Goal: Browse casually

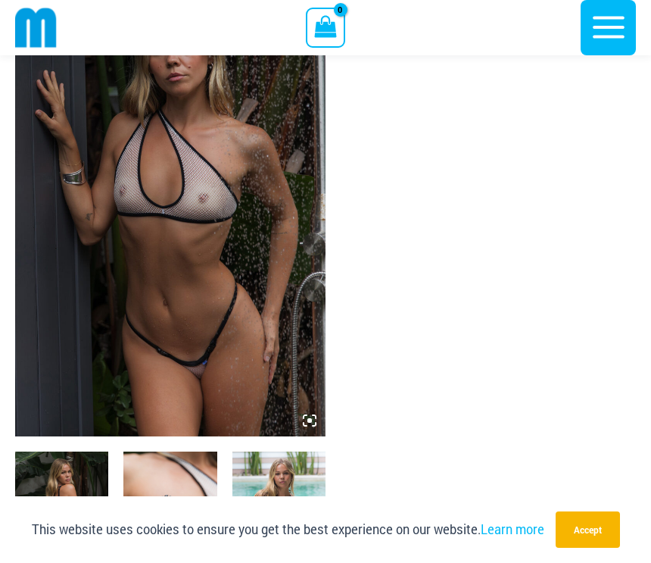
scroll to position [125, 0]
click at [47, 380] on img at bounding box center [170, 204] width 311 height 466
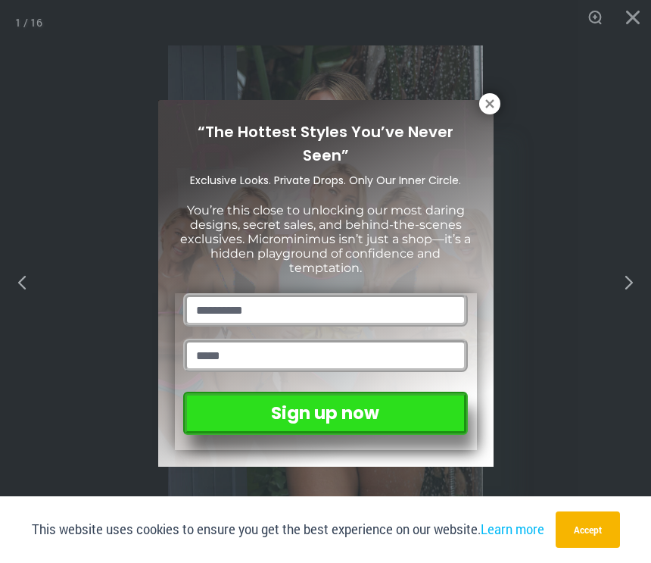
click at [485, 112] on button at bounding box center [489, 103] width 21 height 21
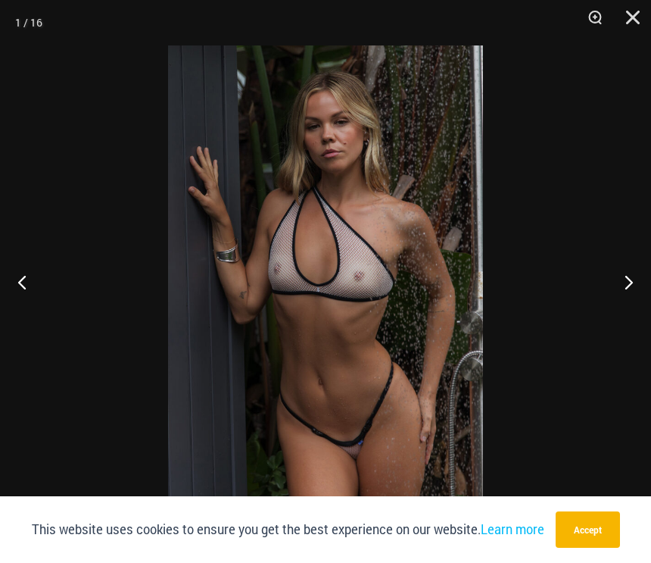
click at [623, 289] on button "Next" at bounding box center [623, 282] width 57 height 76
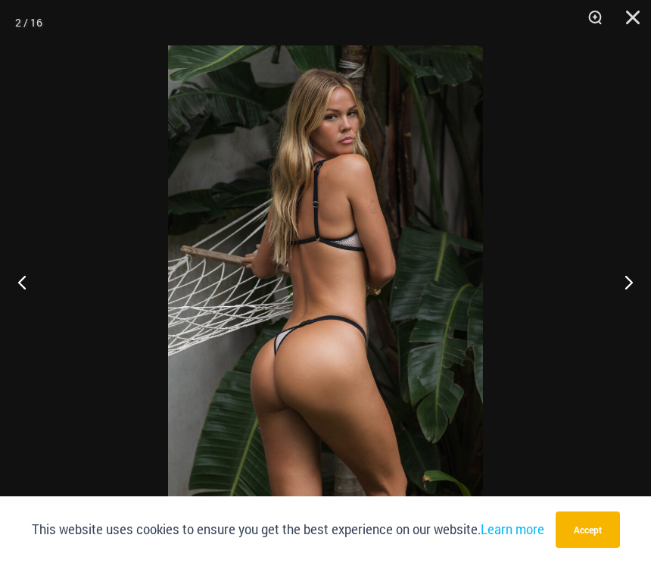
click at [623, 286] on button "Next" at bounding box center [623, 282] width 57 height 76
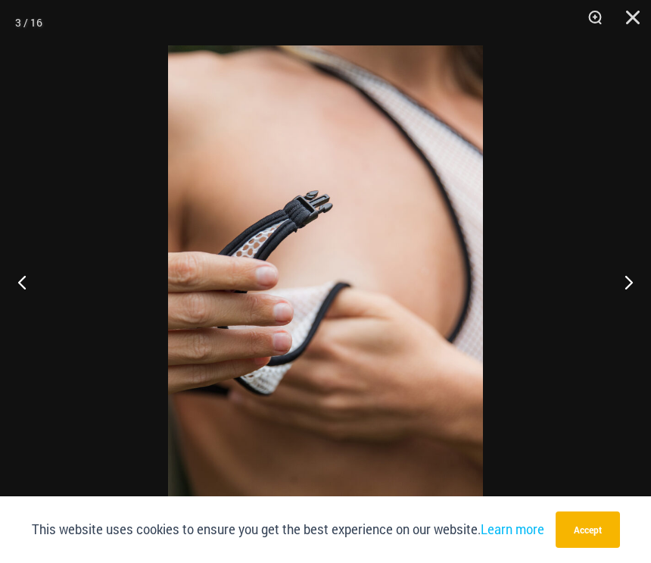
click at [623, 285] on button "Next" at bounding box center [623, 282] width 57 height 76
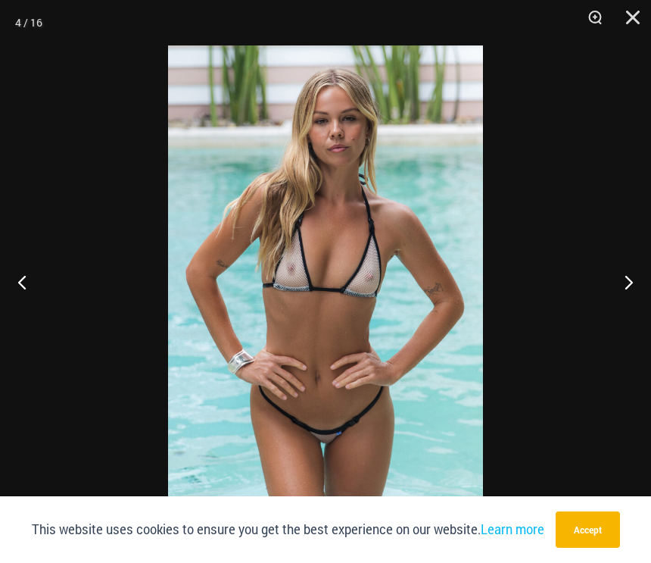
click at [624, 286] on button "Next" at bounding box center [623, 282] width 57 height 76
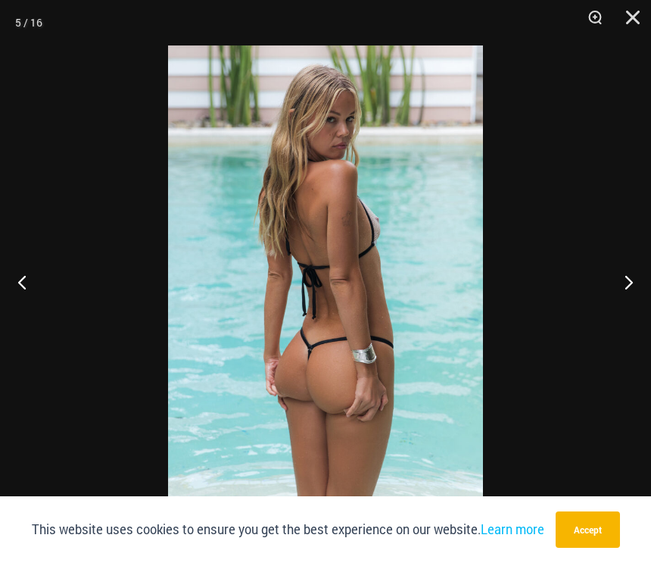
click at [623, 288] on button "Next" at bounding box center [623, 282] width 57 height 76
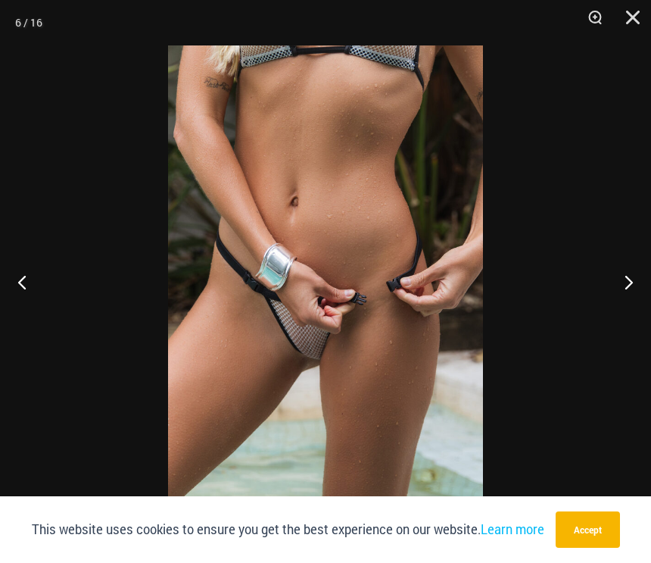
click at [626, 284] on button "Next" at bounding box center [623, 282] width 57 height 76
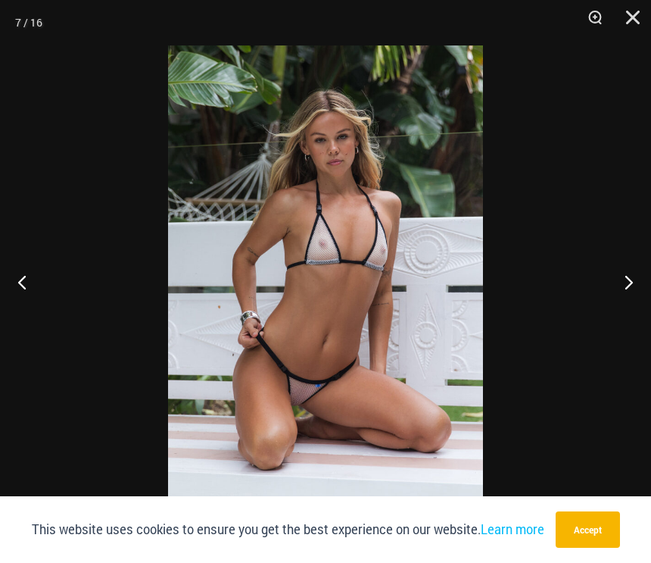
click at [628, 282] on button "Next" at bounding box center [623, 282] width 57 height 76
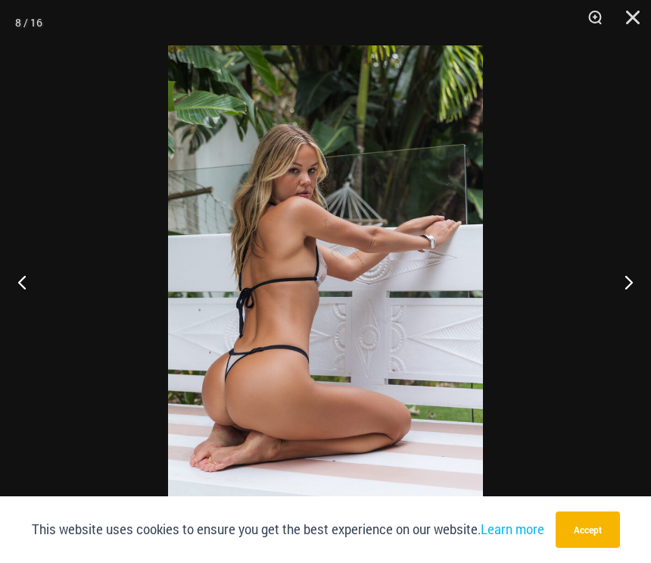
click at [626, 286] on button "Next" at bounding box center [623, 282] width 57 height 76
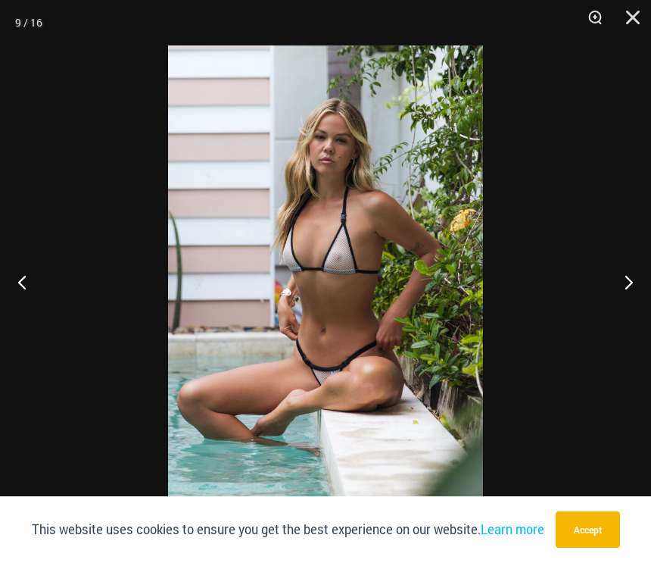
click at [622, 289] on button "Next" at bounding box center [623, 282] width 57 height 76
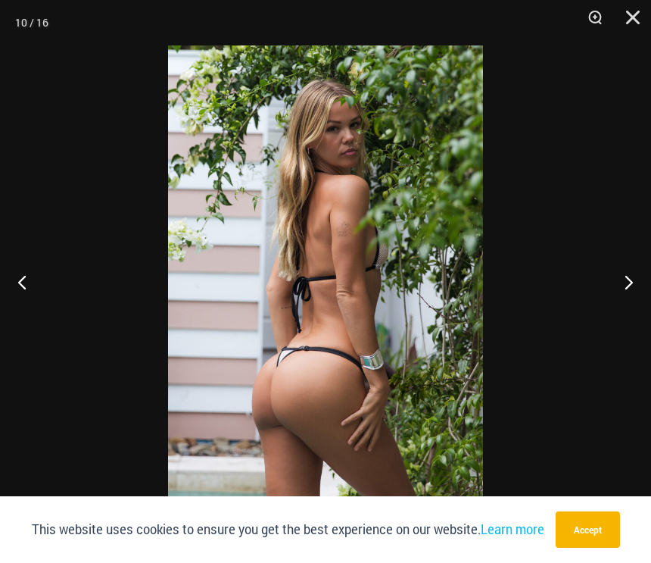
click at [626, 283] on button "Next" at bounding box center [623, 282] width 57 height 76
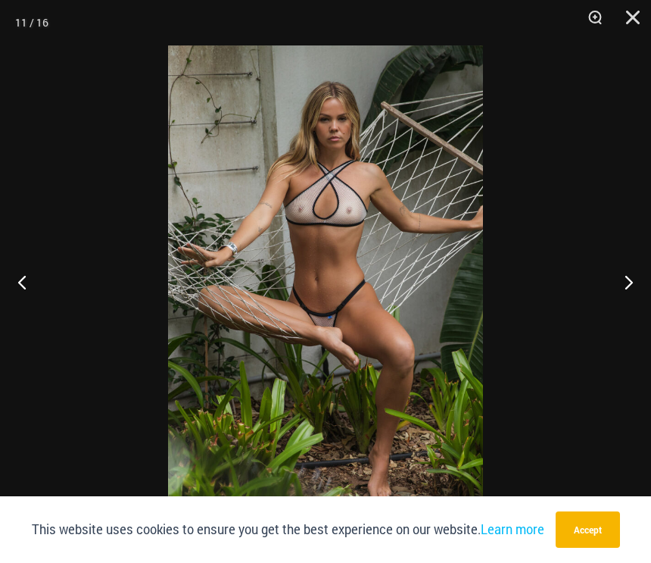
click at [626, 283] on button "Next" at bounding box center [623, 282] width 57 height 76
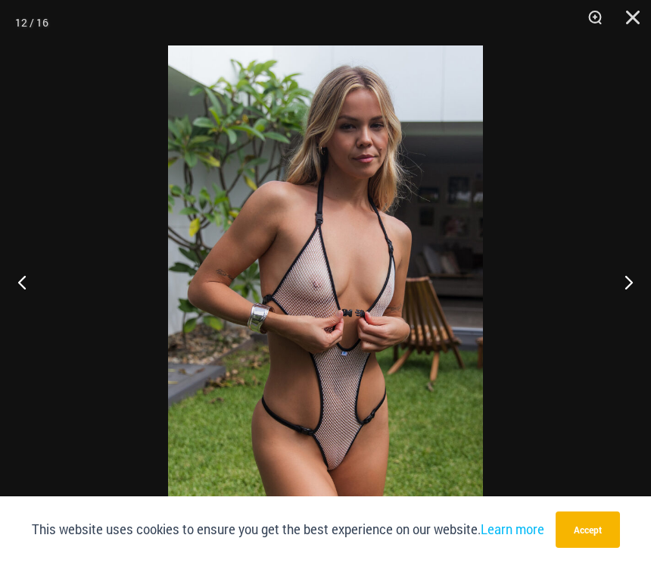
click at [626, 284] on button "Next" at bounding box center [623, 282] width 57 height 76
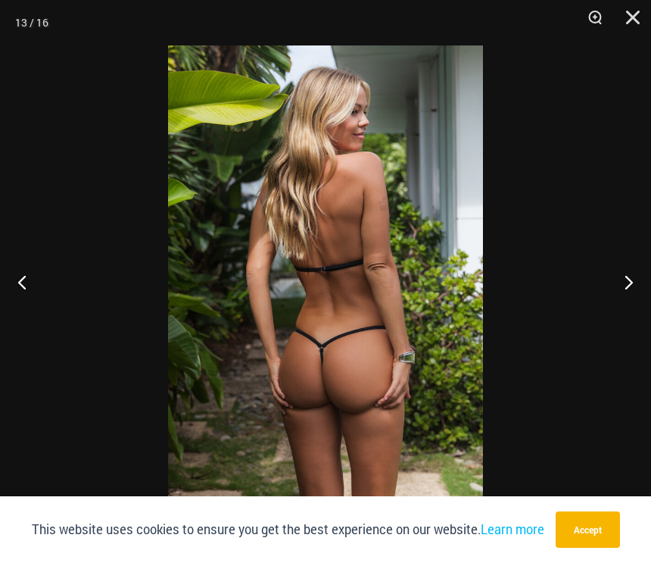
click at [628, 283] on button "Next" at bounding box center [623, 282] width 57 height 76
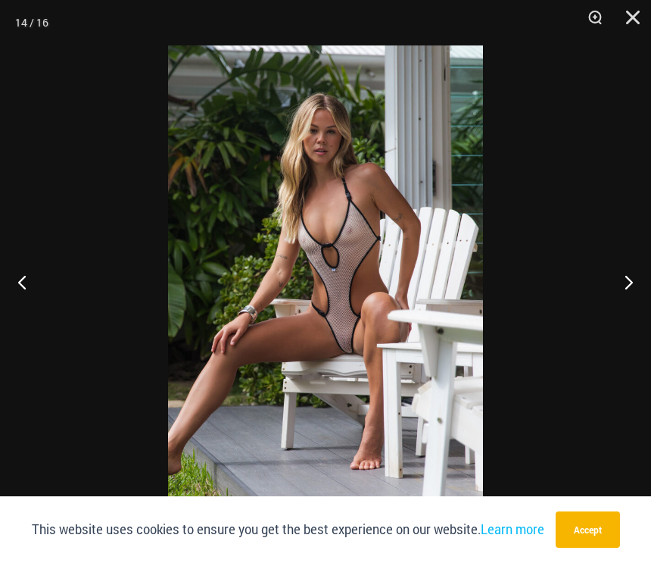
click at [628, 283] on button "Next" at bounding box center [623, 282] width 57 height 76
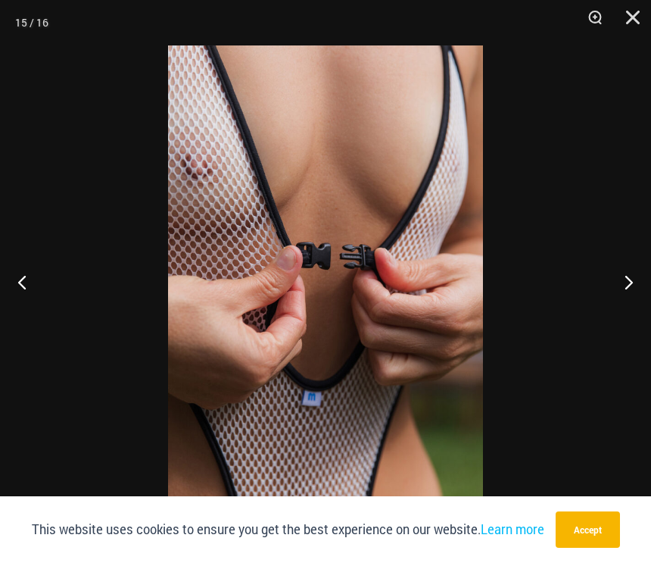
click at [628, 283] on button "Next" at bounding box center [623, 282] width 57 height 76
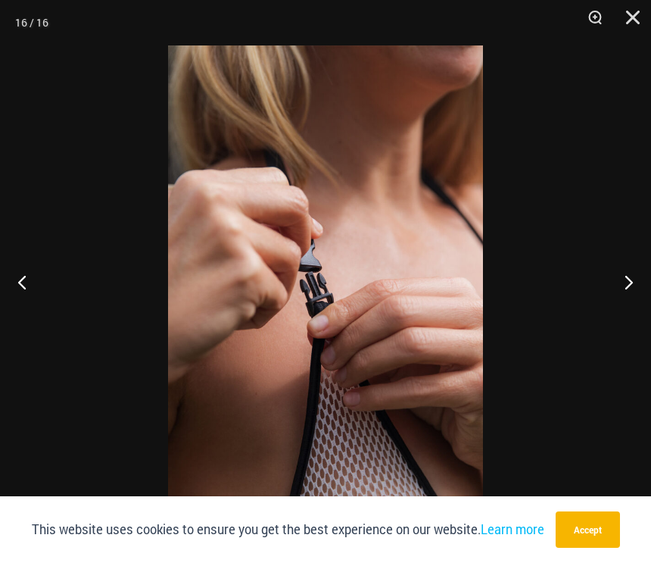
click at [17, 289] on button "Previous" at bounding box center [28, 282] width 57 height 76
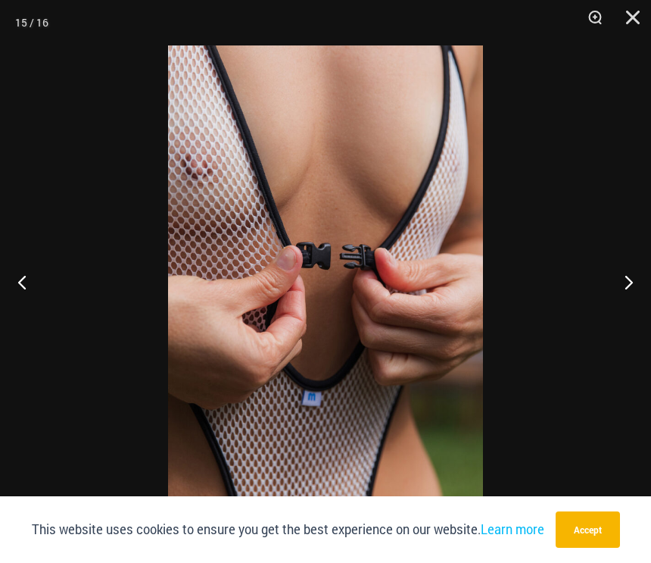
click at [20, 290] on button "Previous" at bounding box center [28, 282] width 57 height 76
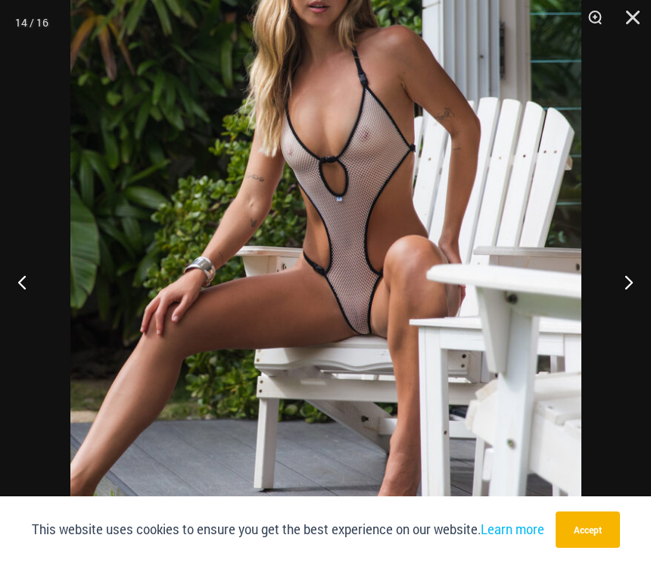
click at [624, 282] on button "Next" at bounding box center [623, 282] width 57 height 76
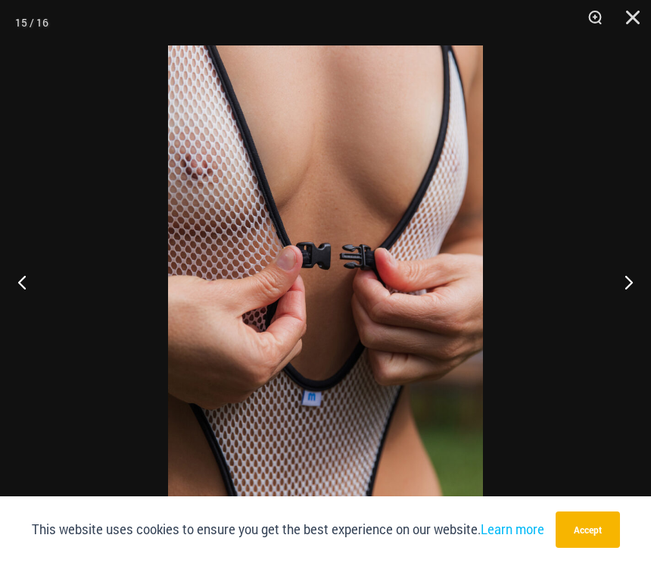
click at [634, 281] on button "Next" at bounding box center [623, 282] width 57 height 76
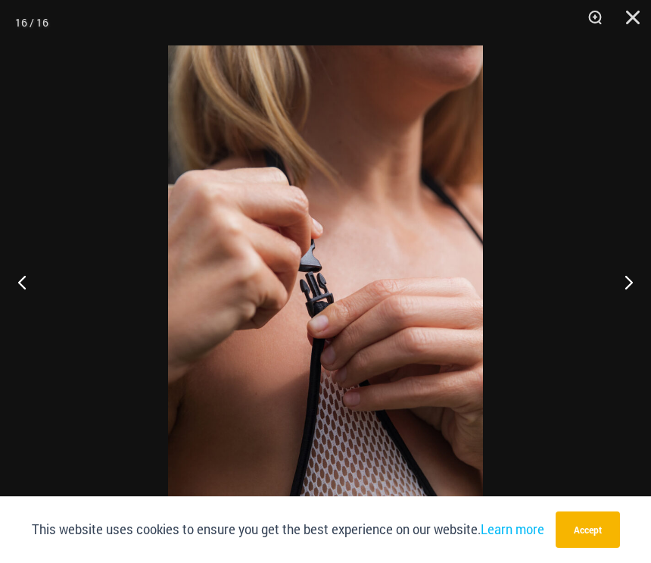
click at [634, 282] on button "Next" at bounding box center [623, 282] width 57 height 76
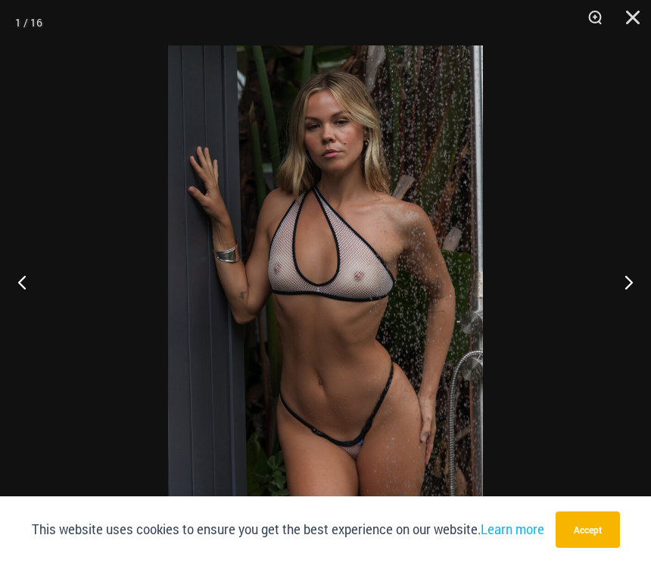
click at [631, 285] on button "Next" at bounding box center [623, 282] width 57 height 76
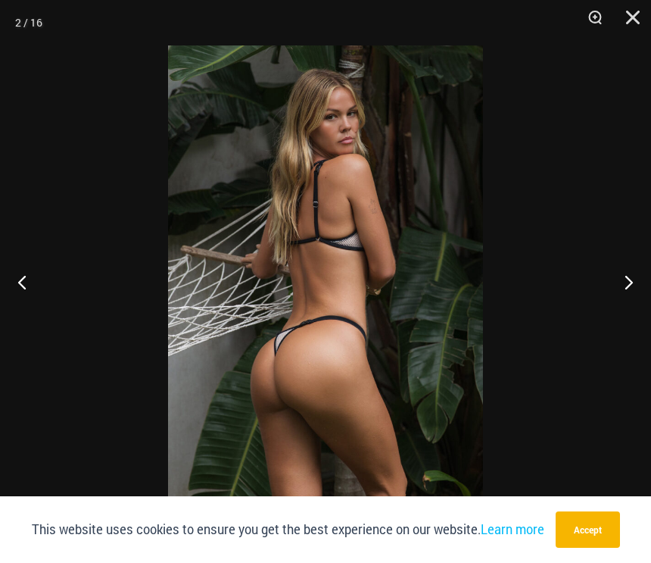
click at [632, 286] on button "Next" at bounding box center [623, 282] width 57 height 76
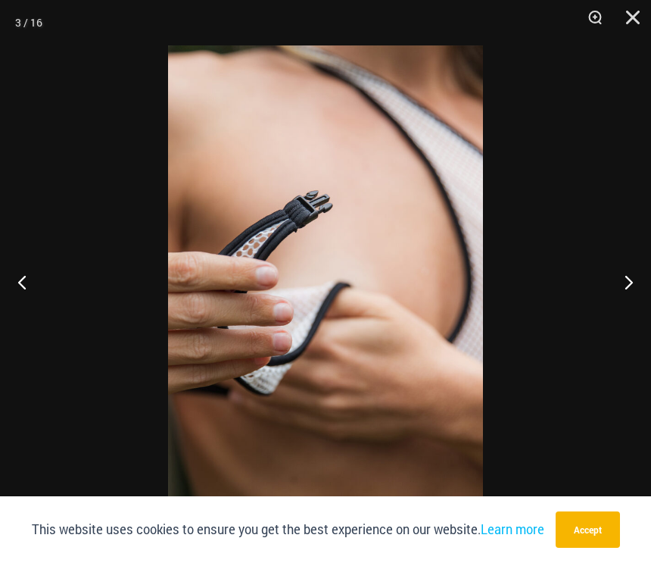
click at [632, 286] on button "Next" at bounding box center [623, 282] width 57 height 76
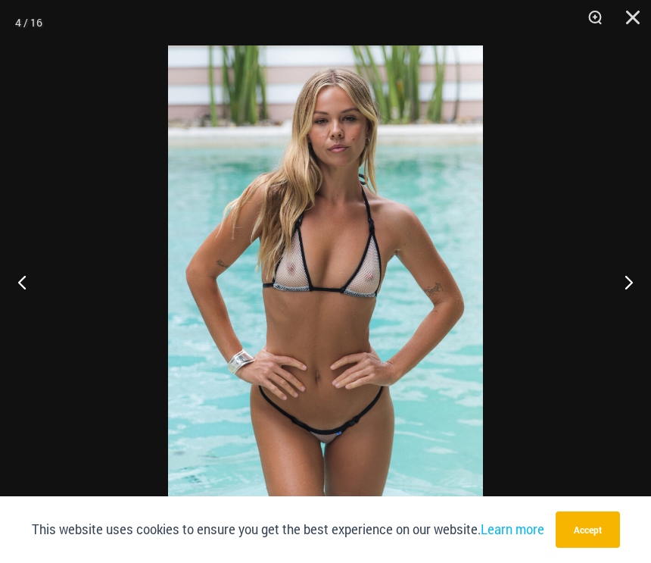
click at [630, 287] on button "Next" at bounding box center [623, 282] width 57 height 76
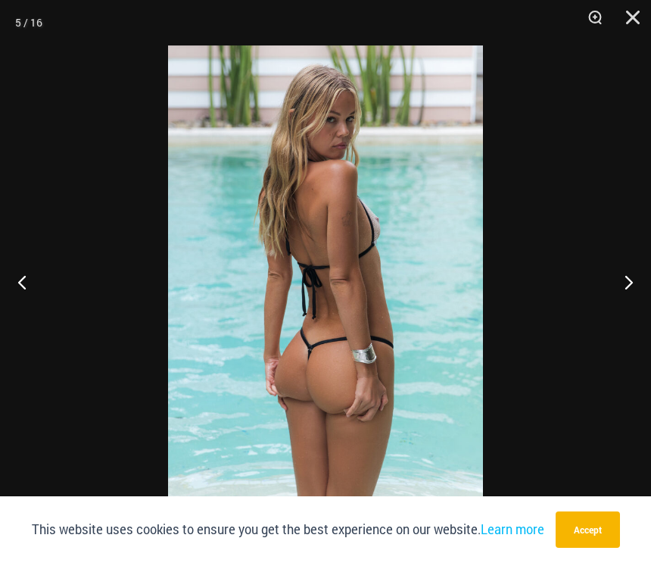
click at [631, 283] on button "Next" at bounding box center [623, 282] width 57 height 76
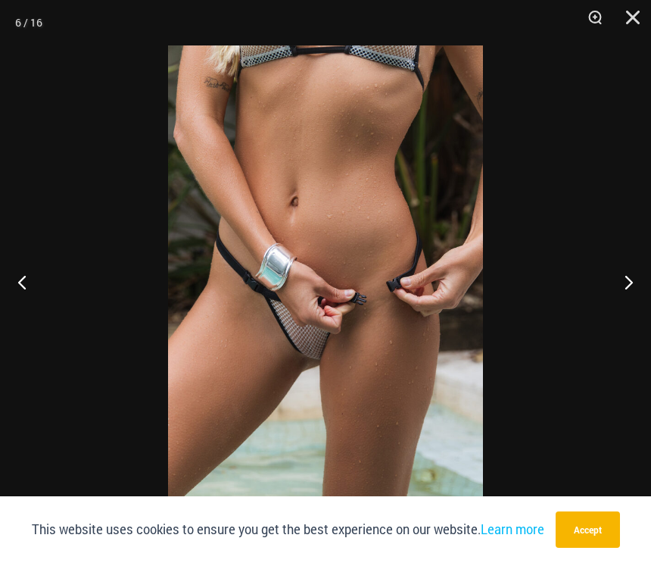
click at [632, 281] on button "Next" at bounding box center [623, 282] width 57 height 76
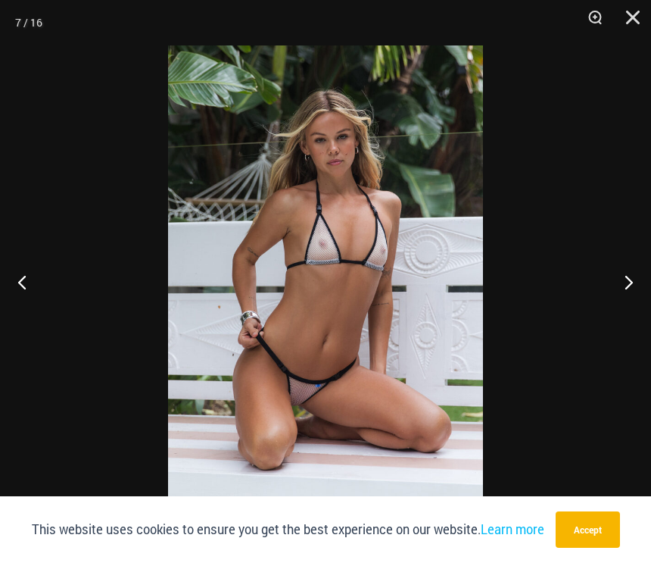
click at [630, 288] on button "Next" at bounding box center [623, 282] width 57 height 76
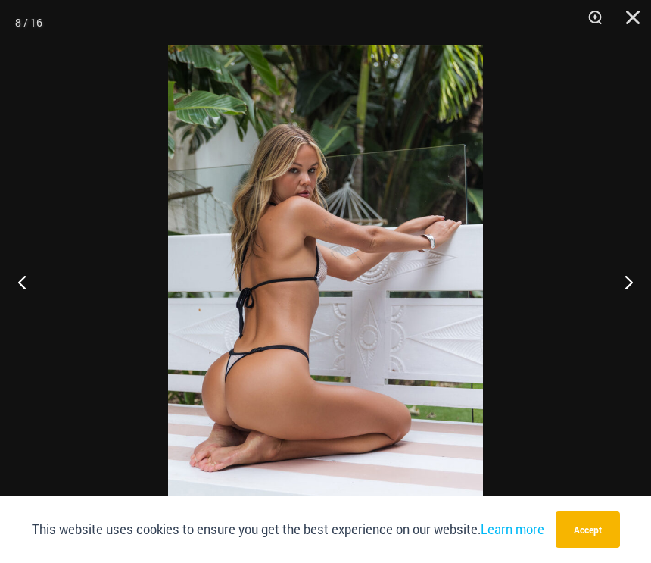
click at [16, 291] on button "Previous" at bounding box center [28, 282] width 57 height 76
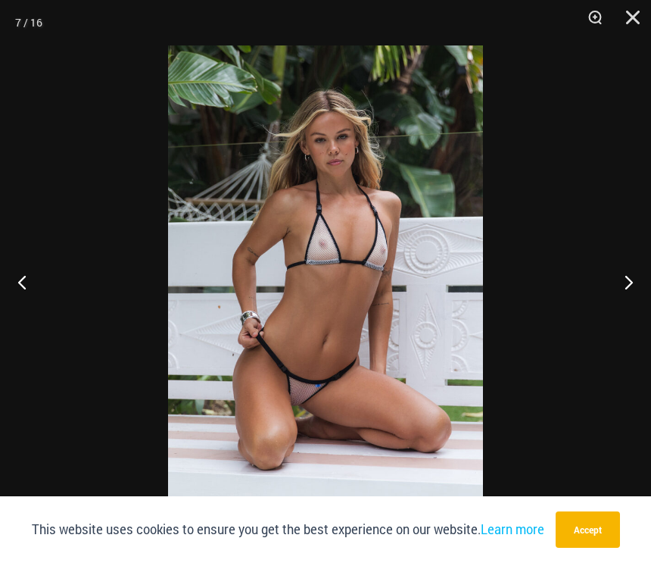
click at [10, 295] on button "Previous" at bounding box center [28, 282] width 57 height 76
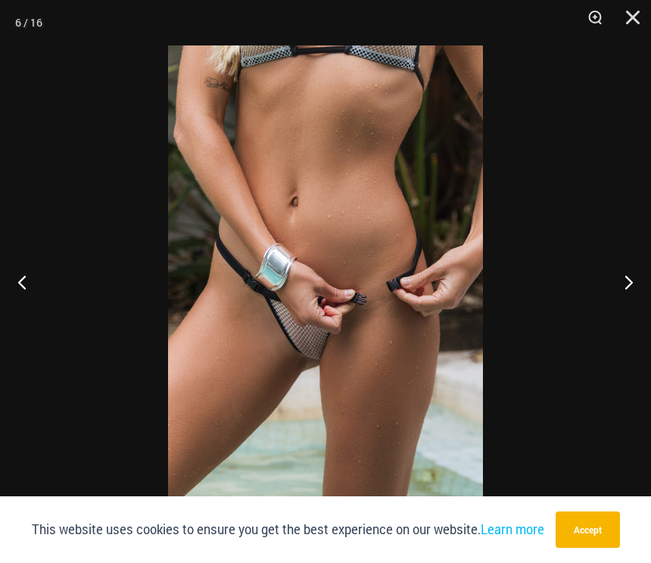
click at [629, 286] on button "Next" at bounding box center [623, 282] width 57 height 76
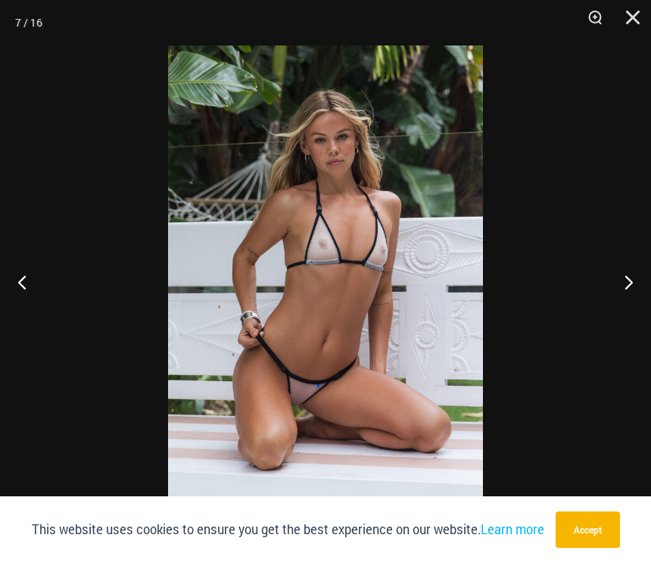
click at [629, 289] on button "Next" at bounding box center [623, 282] width 57 height 76
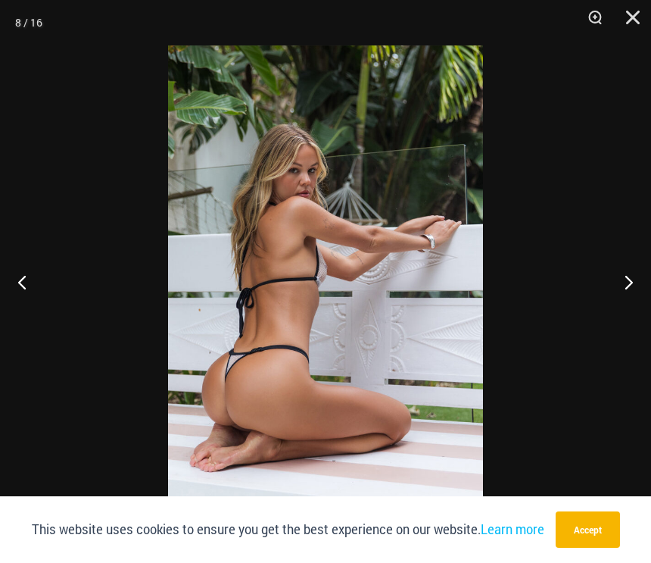
click at [630, 286] on button "Next" at bounding box center [623, 282] width 57 height 76
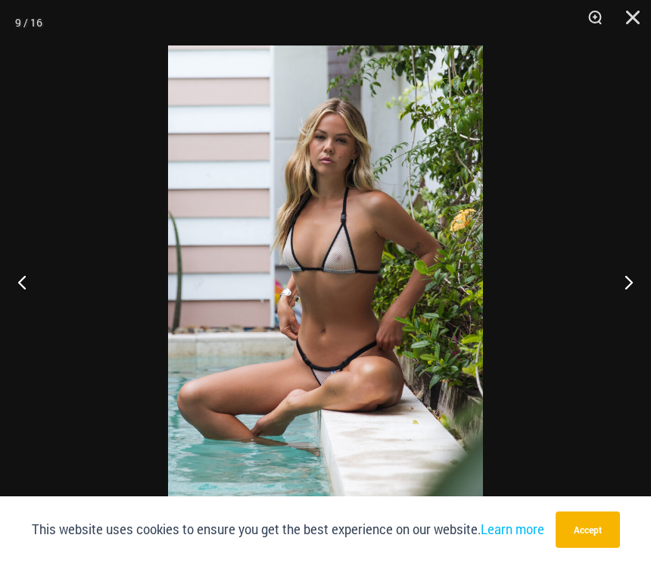
click at [628, 289] on button "Next" at bounding box center [623, 282] width 57 height 76
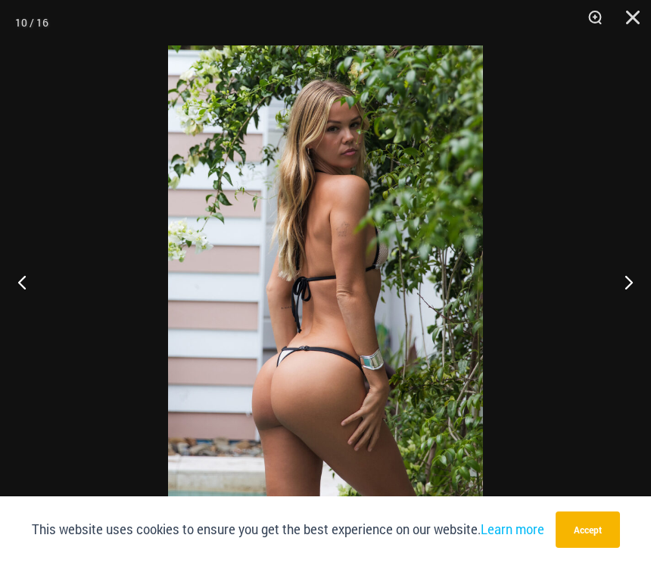
click at [626, 289] on button "Next" at bounding box center [623, 282] width 57 height 76
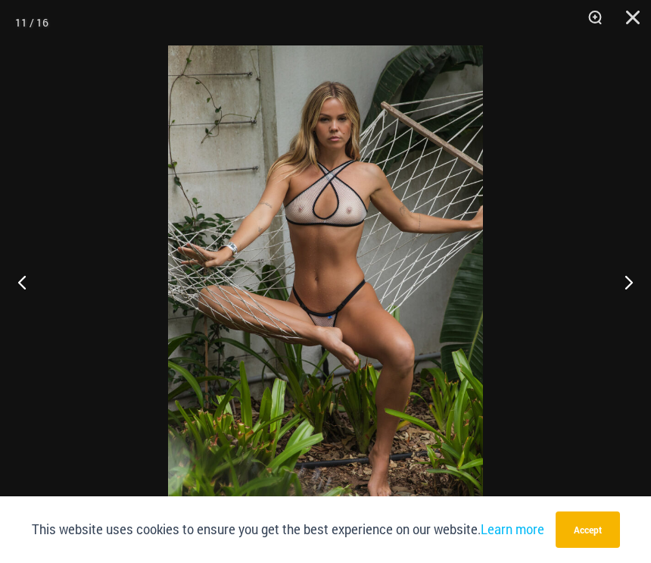
click at [625, 291] on button "Next" at bounding box center [623, 282] width 57 height 76
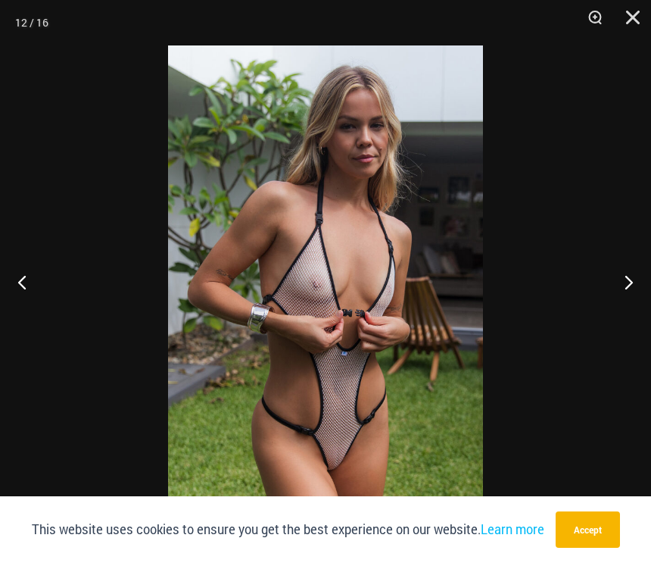
click at [626, 21] on button "Close" at bounding box center [628, 22] width 38 height 45
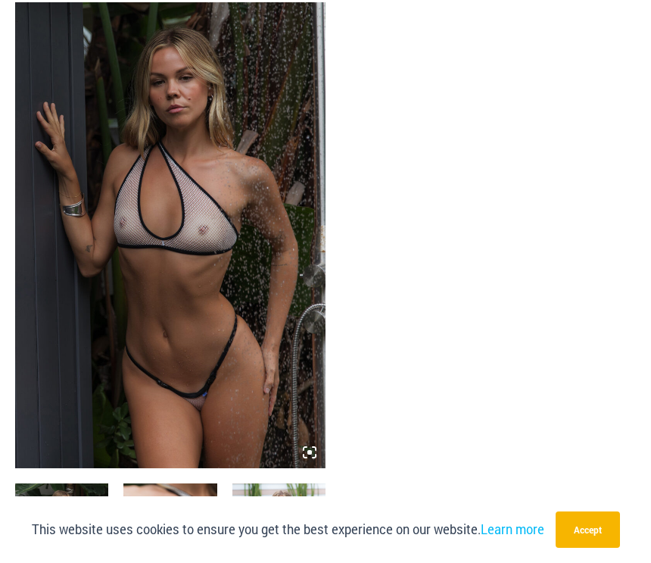
scroll to position [0, 0]
